Goal: Transaction & Acquisition: Purchase product/service

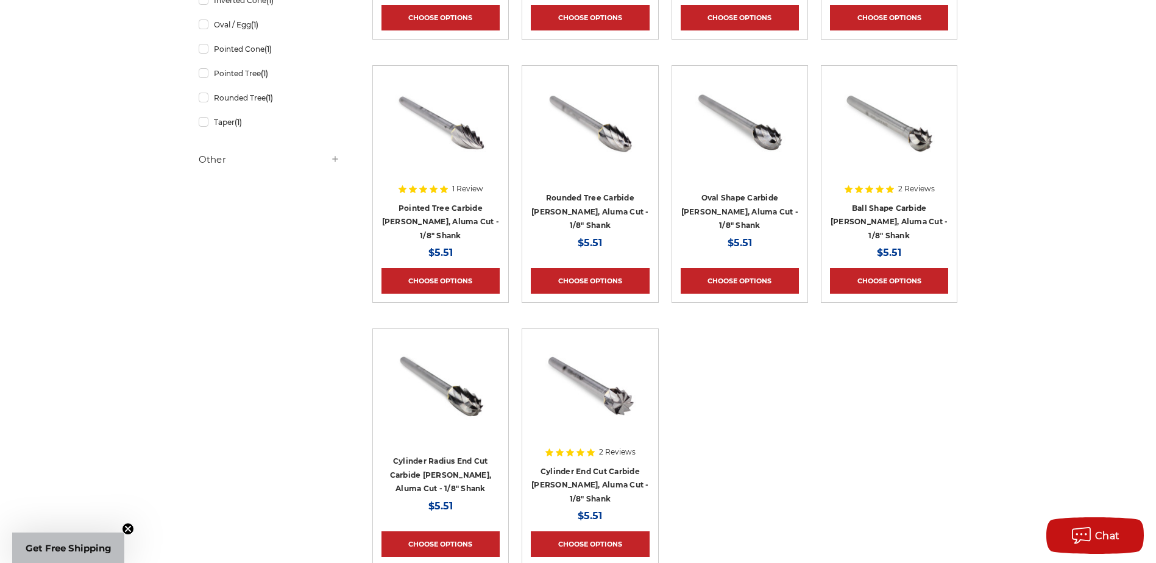
scroll to position [487, 0]
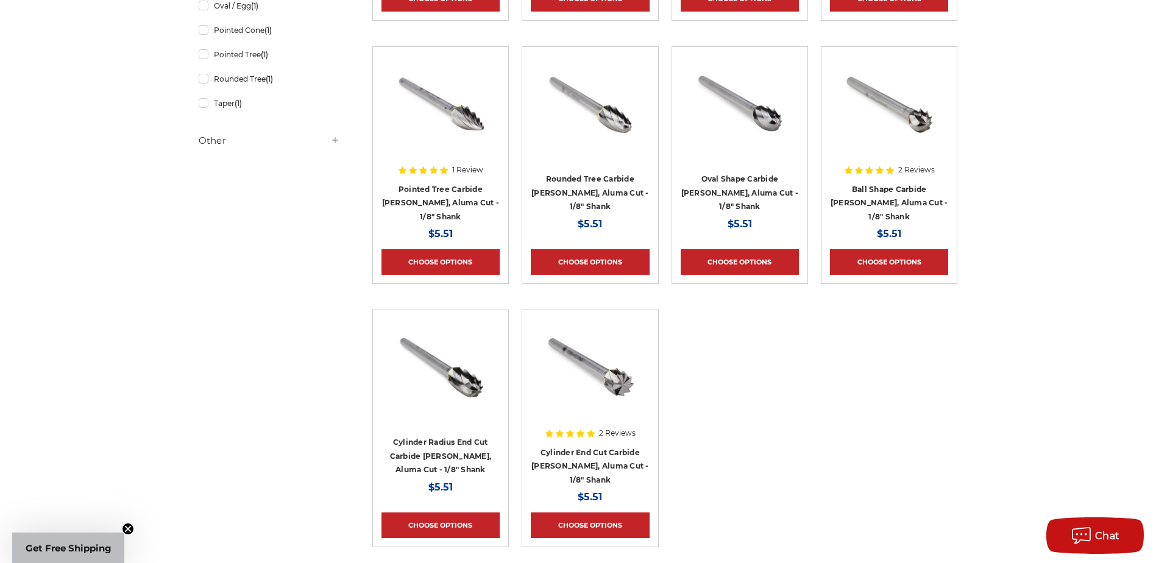
click at [431, 409] on img at bounding box center [440, 367] width 97 height 97
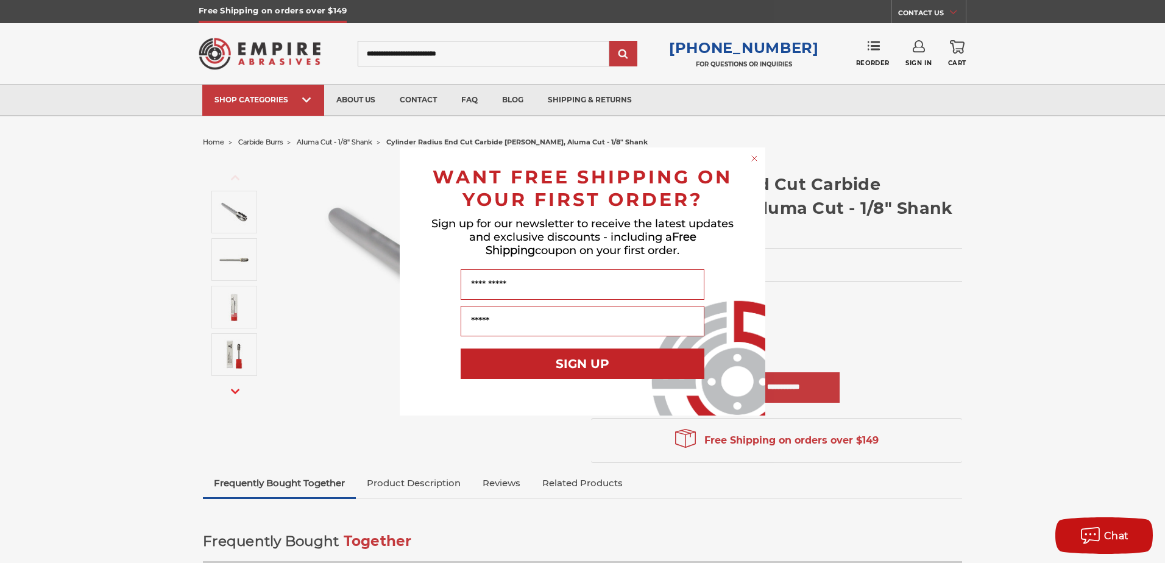
click at [753, 157] on icon "Close dialog" at bounding box center [754, 158] width 5 height 5
